Goal: Task Accomplishment & Management: Manage account settings

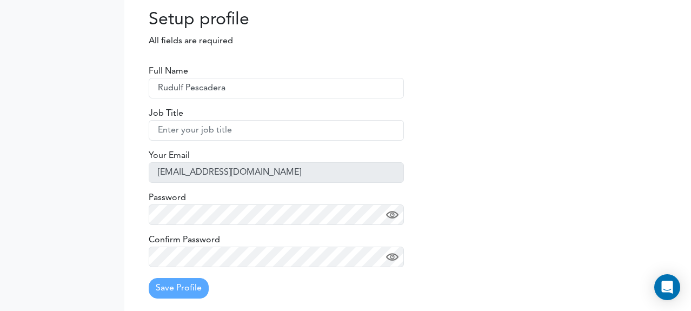
click at [390, 221] on img at bounding box center [392, 215] width 12 height 12
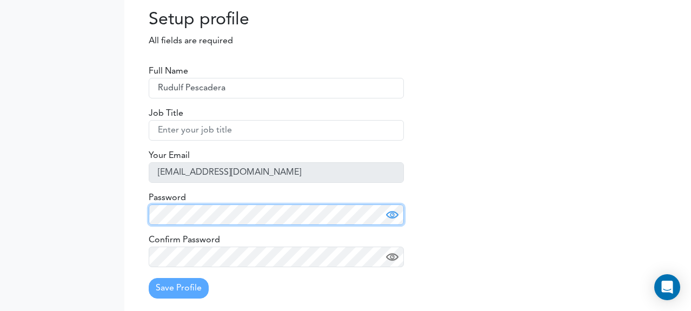
click at [126, 203] on div "Full Name Rudulf Pescadera Job Title Your Email rudulf.pescadera1@zoomappsec.us…" at bounding box center [407, 172] width 567 height 269
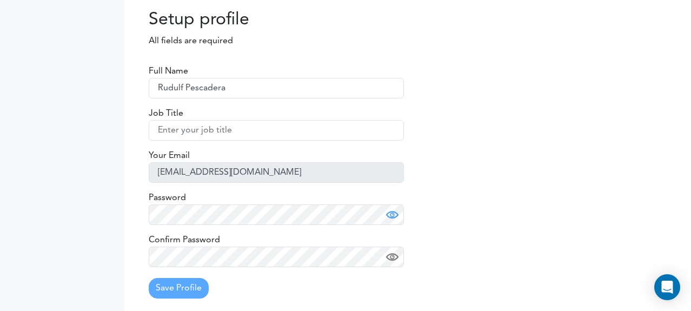
click at [394, 257] on img at bounding box center [392, 257] width 12 height 12
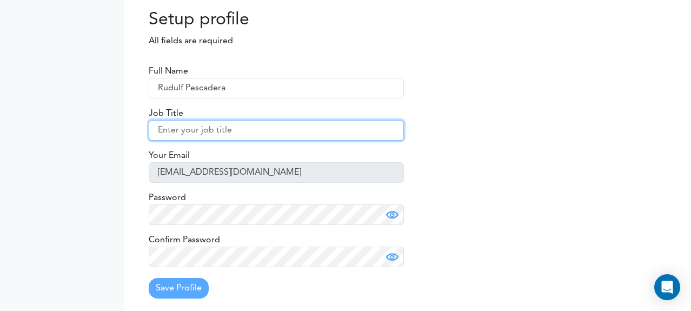
click at [218, 129] on input "text" at bounding box center [276, 130] width 255 height 21
type input "Zoom Test"
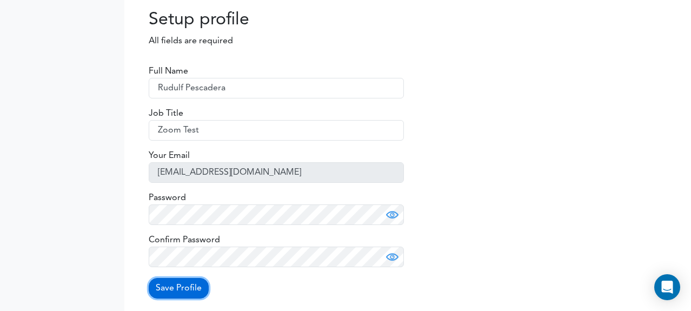
click at [187, 291] on button "Save Profile" at bounding box center [179, 288] width 60 height 21
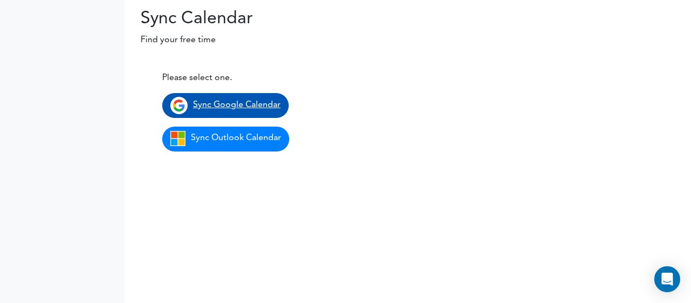
click at [218, 101] on span "Sync Google Calendar" at bounding box center [237, 105] width 88 height 9
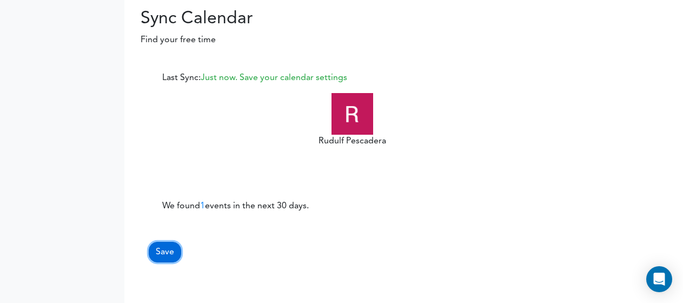
click at [161, 250] on button "Save" at bounding box center [165, 252] width 32 height 21
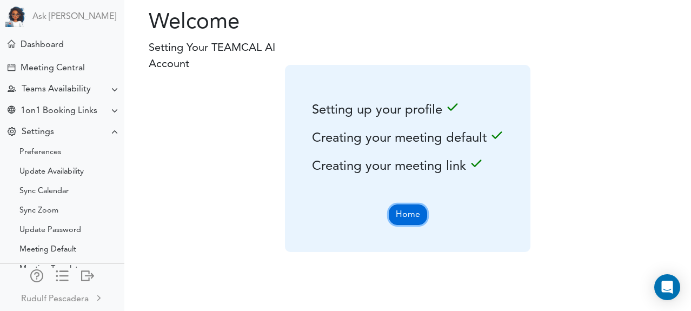
click at [412, 214] on button "Home" at bounding box center [408, 214] width 38 height 21
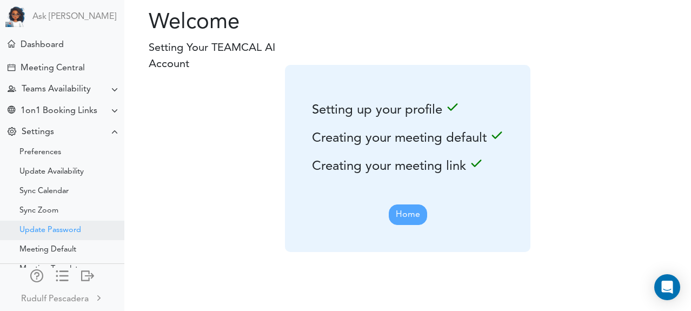
scroll to position [43, 0]
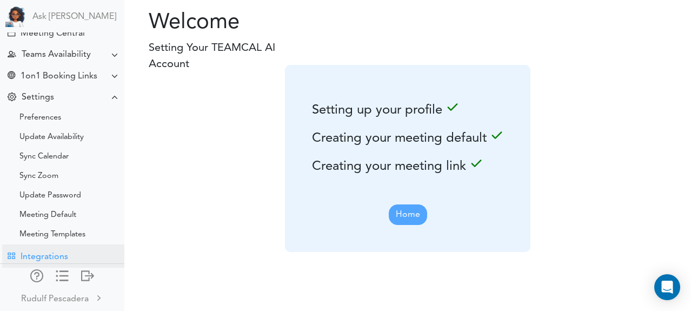
click at [55, 253] on div "Integrations" at bounding box center [45, 257] width 48 height 10
click at [51, 252] on div "Integrations" at bounding box center [45, 257] width 48 height 10
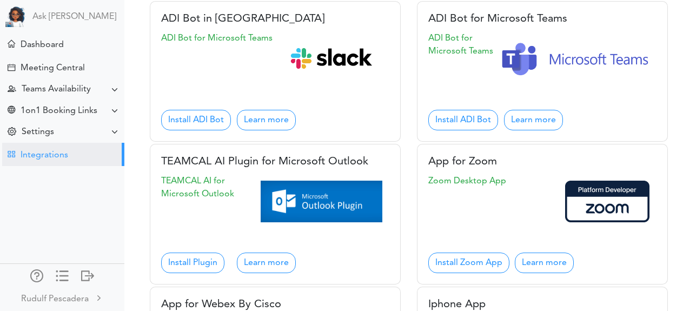
scroll to position [162, 0]
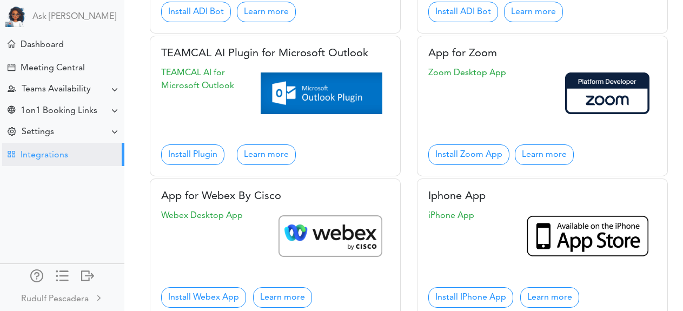
click at [44, 155] on div "Integrations" at bounding box center [45, 155] width 48 height 10
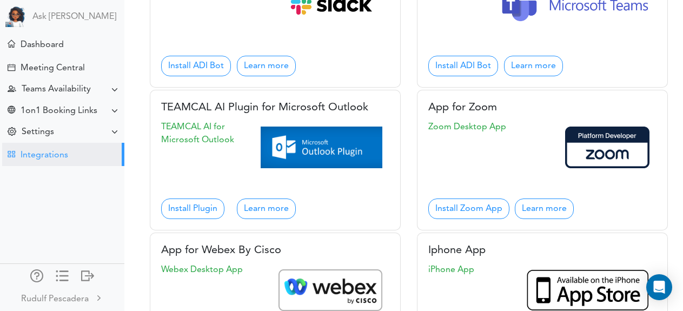
scroll to position [162, 0]
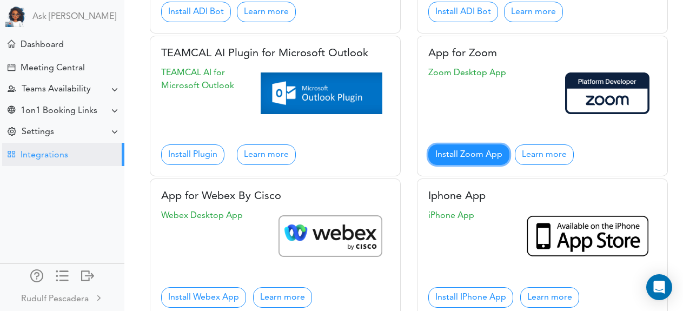
click at [460, 158] on link "Install Zoom App" at bounding box center [468, 154] width 81 height 21
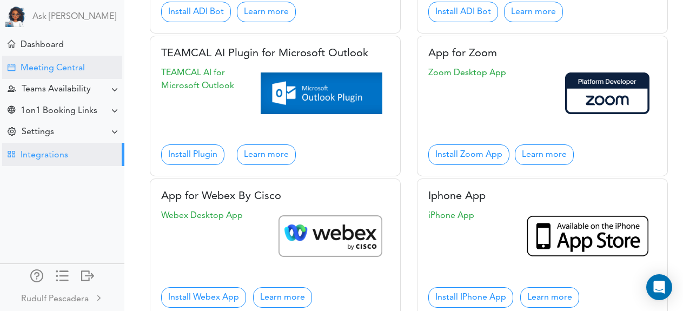
click at [47, 65] on div "Meeting Central" at bounding box center [53, 68] width 64 height 10
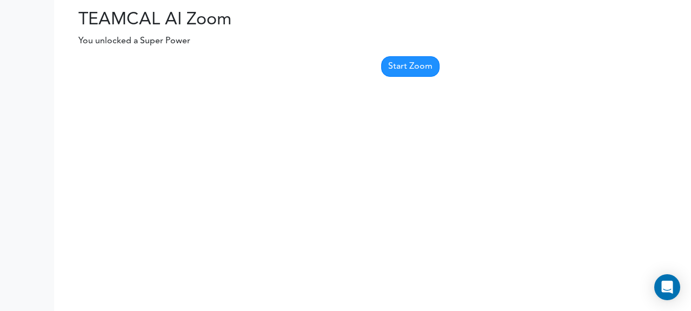
click at [256, 30] on h2 "TEAMCAL AI Zoom" at bounding box center [160, 20] width 196 height 21
click at [417, 69] on link "Start Zoom" at bounding box center [410, 66] width 58 height 21
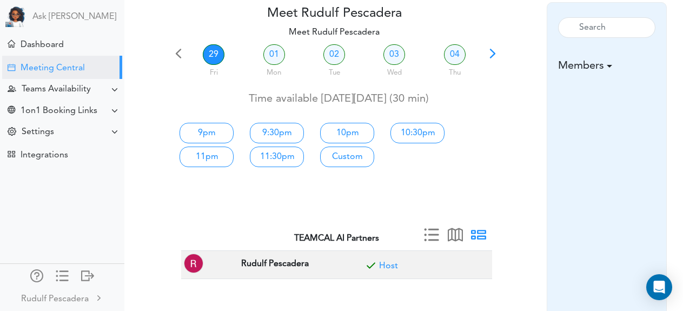
scroll to position [162, 0]
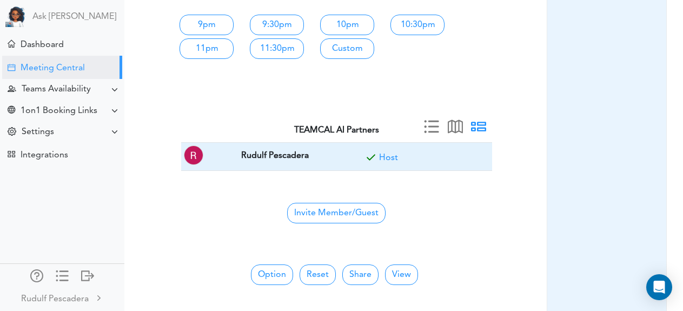
click at [387, 156] on link "Host" at bounding box center [388, 158] width 19 height 9
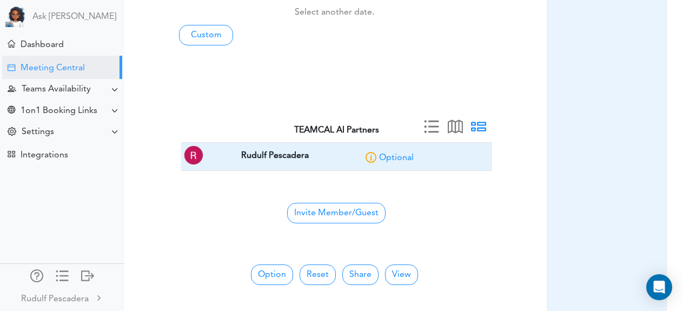
click at [388, 156] on link "Optional" at bounding box center [396, 158] width 35 height 9
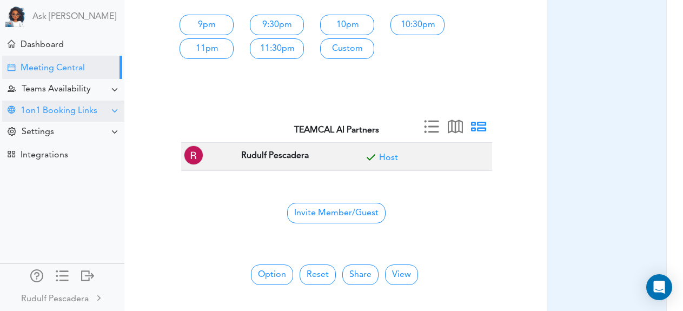
click at [44, 113] on div "1on1 Booking Links" at bounding box center [59, 111] width 77 height 10
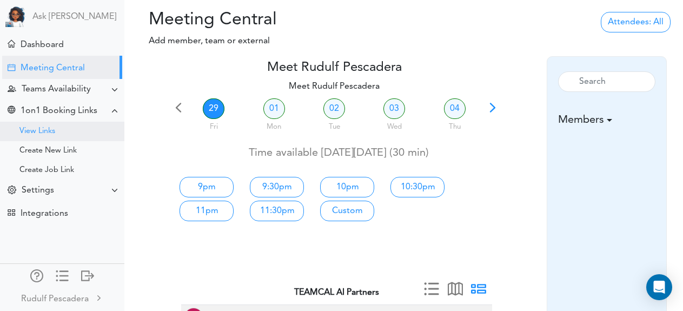
click at [42, 130] on div "View Links" at bounding box center [37, 131] width 36 height 5
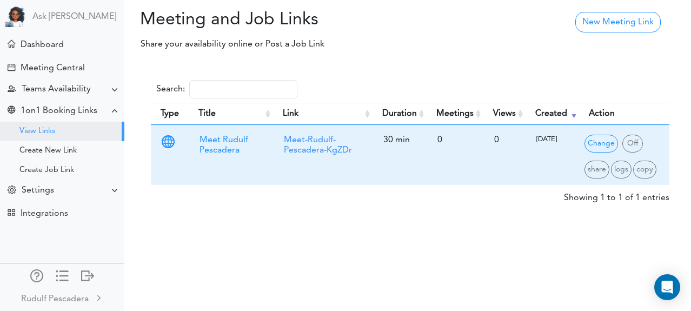
click at [168, 142] on span at bounding box center [168, 144] width 13 height 13
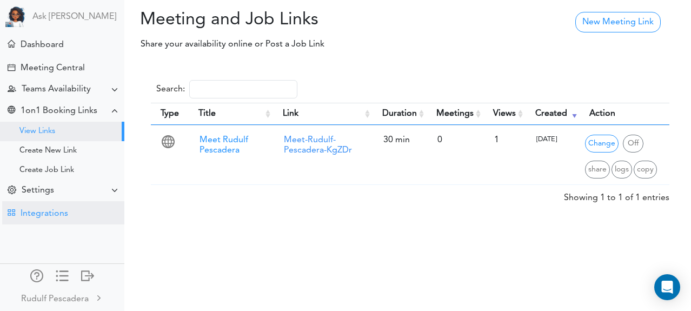
click at [38, 210] on div "Integrations" at bounding box center [45, 214] width 48 height 10
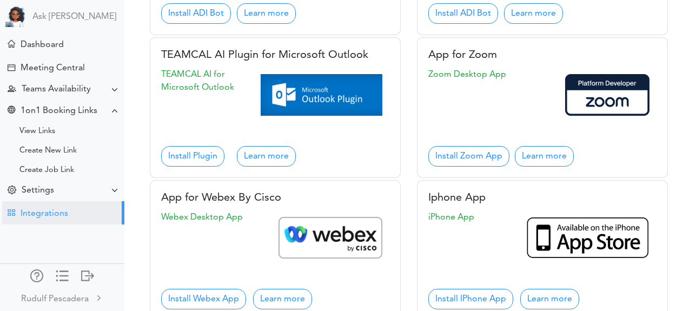
scroll to position [107, 0]
